Goal: Navigation & Orientation: Find specific page/section

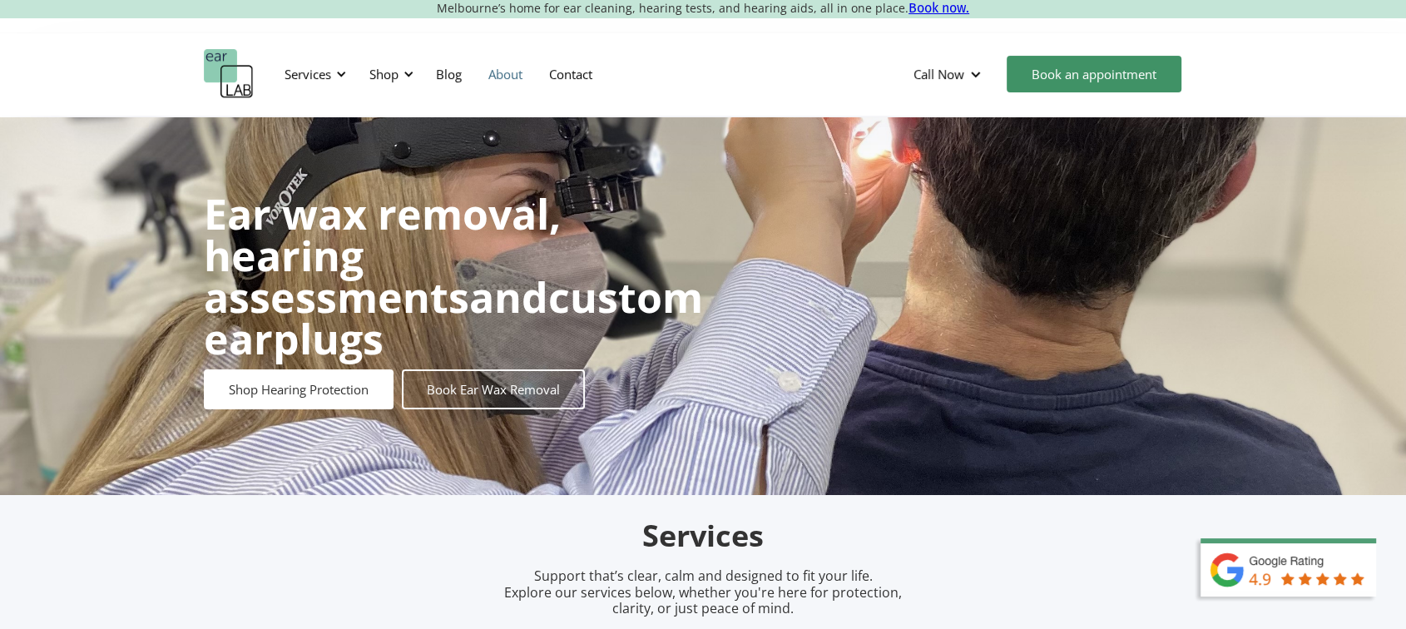
click at [479, 75] on link "About" at bounding box center [505, 74] width 61 height 48
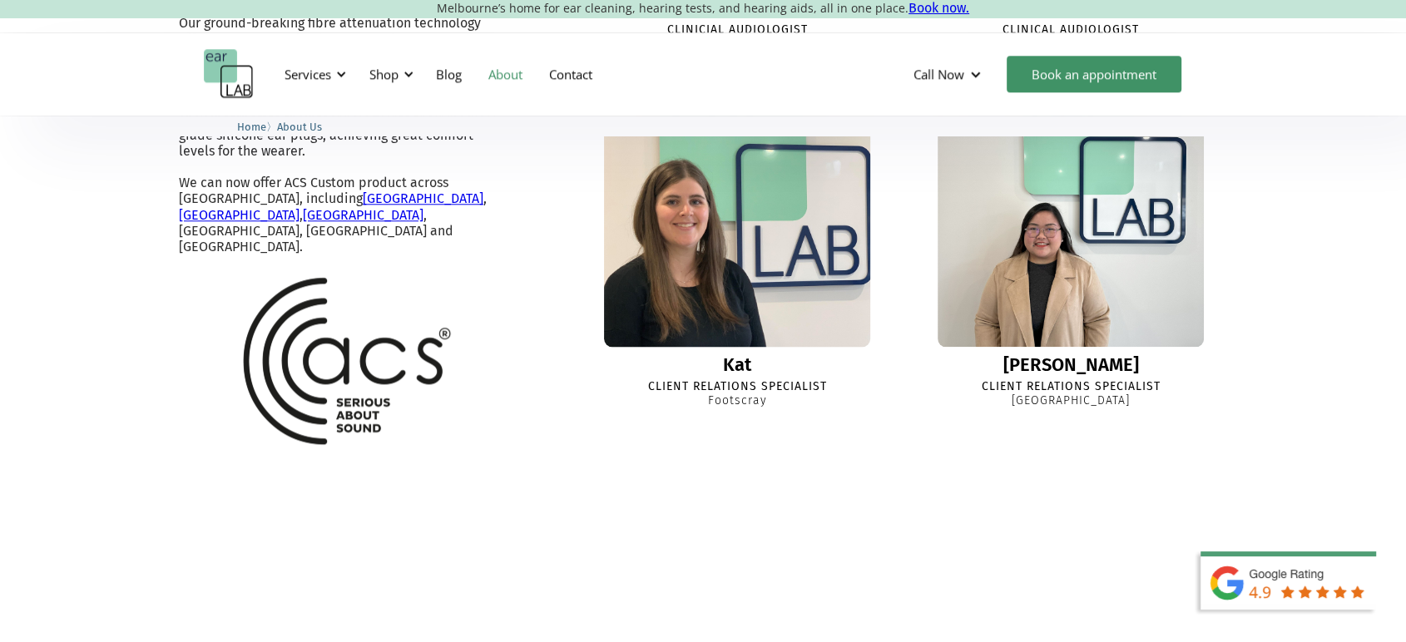
scroll to position [1848, 0]
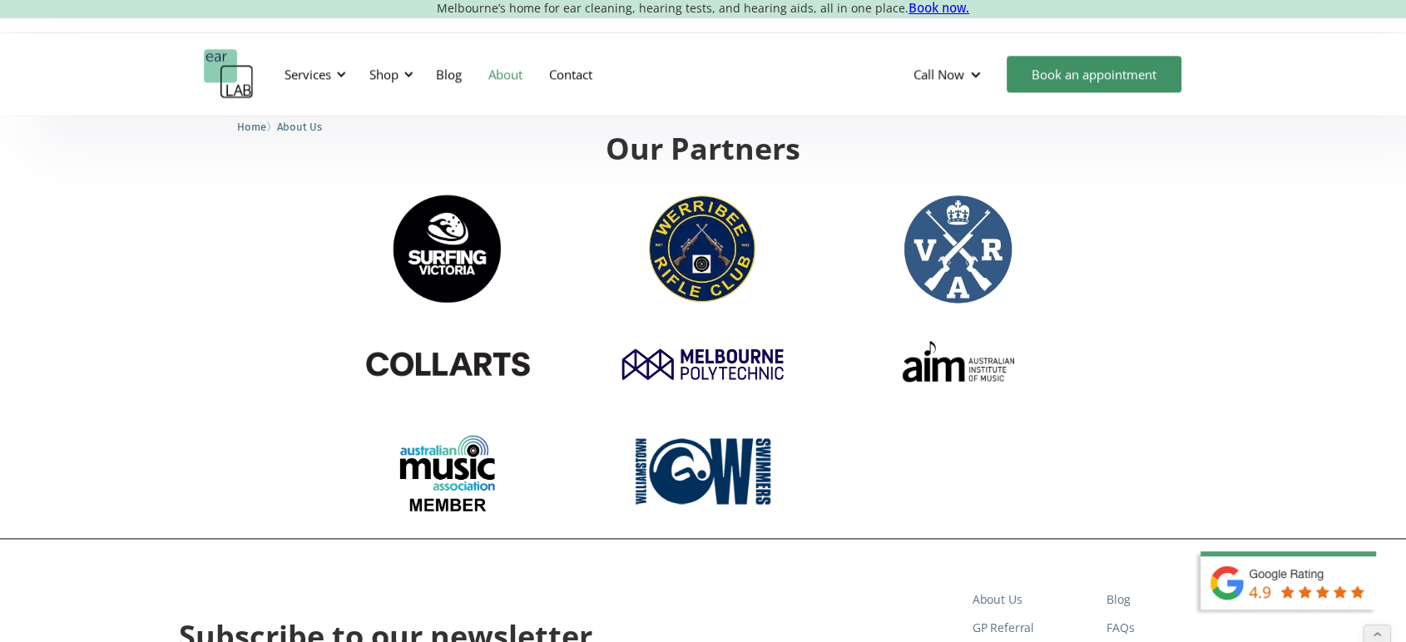
scroll to position [2218, 0]
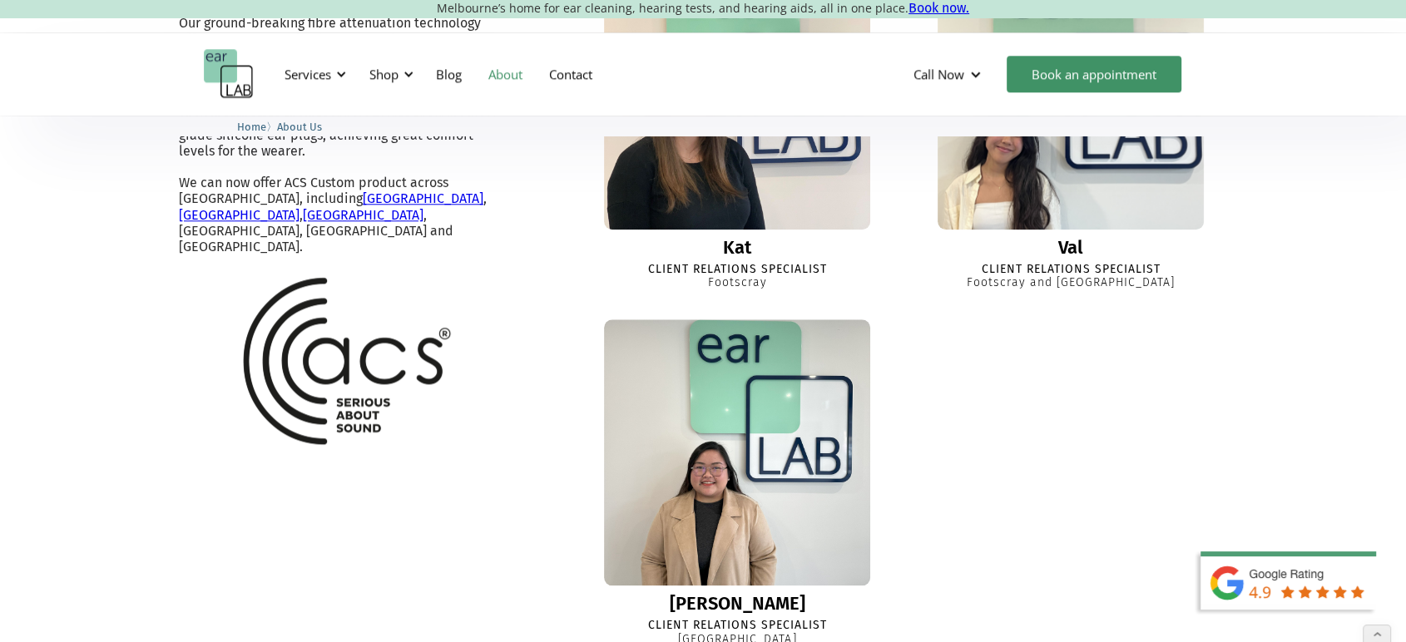
scroll to position [1478, 0]
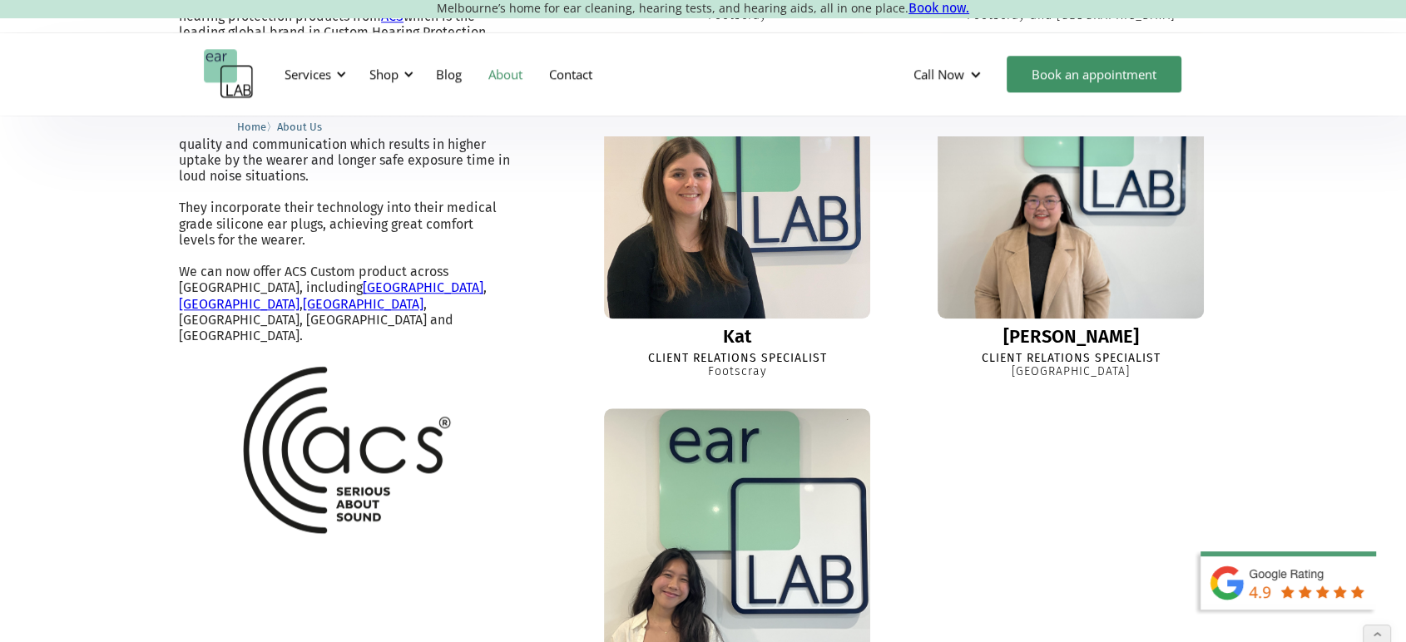
scroll to position [1570, 0]
